Goal: Entertainment & Leisure: Consume media (video, audio)

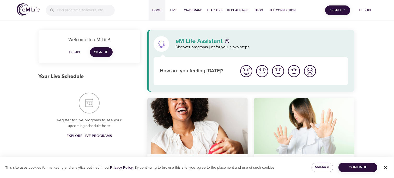
click at [76, 52] on span "Login" at bounding box center [74, 52] width 13 height 7
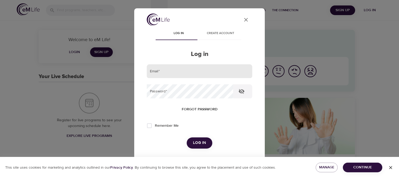
click at [189, 73] on input "email" at bounding box center [199, 71] width 105 height 14
type input "[EMAIL_ADDRESS][DOMAIN_NAME]"
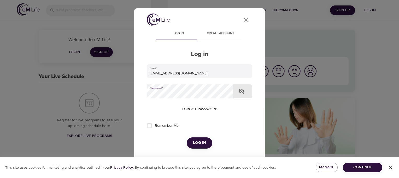
click at [152, 127] on input "Remember Me" at bounding box center [149, 126] width 11 height 11
checkbox input "true"
click at [204, 148] on button "Log in" at bounding box center [200, 143] width 26 height 11
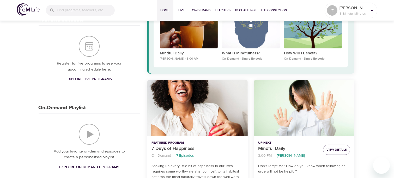
scroll to position [63, 0]
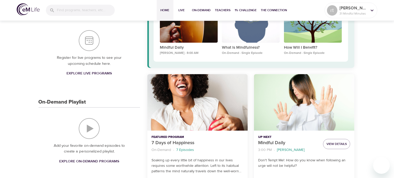
click at [93, 132] on img "On-Demand Playlist" at bounding box center [89, 128] width 21 height 21
click at [108, 165] on link "Explore On-Demand Programs" at bounding box center [89, 162] width 64 height 10
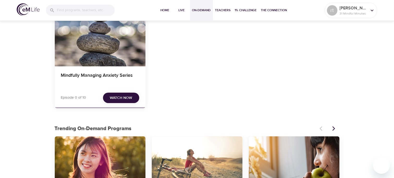
scroll to position [44, 0]
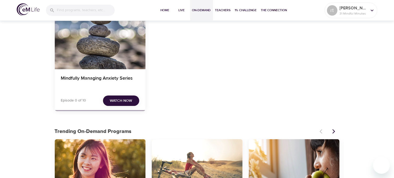
click at [126, 103] on span "Watch Now" at bounding box center [121, 101] width 22 height 7
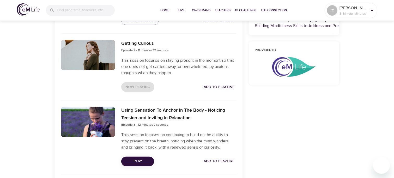
scroll to position [255, 0]
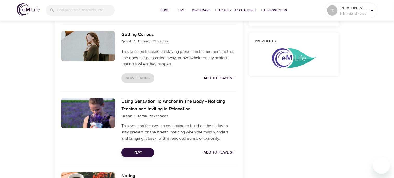
click at [146, 156] on span "Play" at bounding box center [138, 153] width 25 height 7
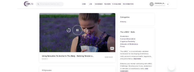
scroll to position [0, 0]
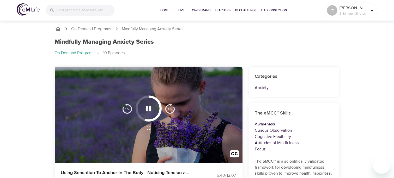
click at [148, 109] on icon "button" at bounding box center [148, 108] width 9 height 9
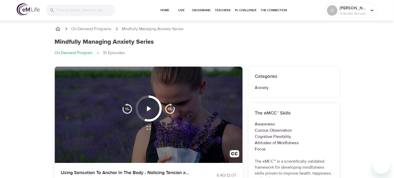
click at [155, 111] on button "button" at bounding box center [148, 108] width 15 height 15
click at [150, 109] on icon "button" at bounding box center [149, 108] width 4 height 5
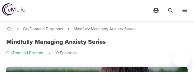
click at [153, 42] on div "Mindfully Managing Anxiety Series" at bounding box center [96, 42] width 181 height 8
click at [148, 46] on div "Mindfully Managing Anxiety Series" at bounding box center [96, 42] width 181 height 8
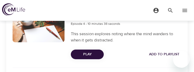
scroll to position [417, 0]
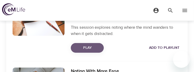
click at [95, 50] on span "Play" at bounding box center [87, 48] width 25 height 7
click at [96, 51] on div "Play Add to Playlist" at bounding box center [126, 48] width 110 height 10
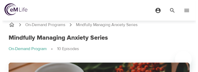
scroll to position [0, 0]
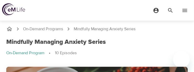
click at [186, 11] on icon "menu" at bounding box center [184, 10] width 5 height 3
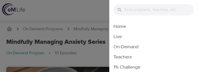
click at [73, 17] on div at bounding box center [99, 36] width 198 height 72
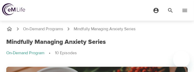
click at [154, 13] on icon "menu" at bounding box center [156, 10] width 6 height 6
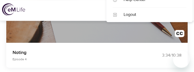
scroll to position [120, 0]
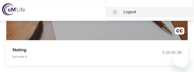
click at [134, 16] on div "Logout" at bounding box center [149, 12] width 86 height 10
